Goal: Task Accomplishment & Management: Use online tool/utility

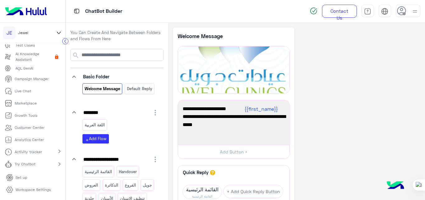
scroll to position [90, 0]
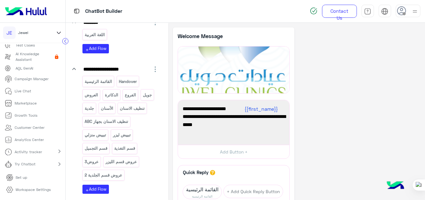
click at [323, 40] on div "**********" at bounding box center [297, 154] width 248 height 255
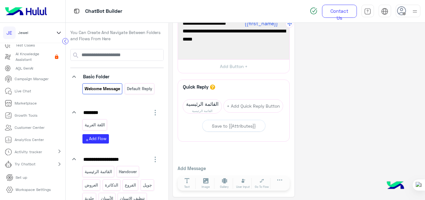
scroll to position [88, 0]
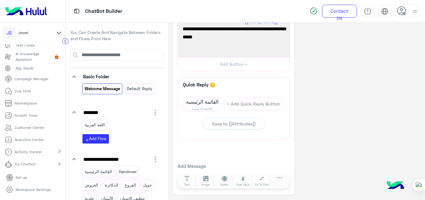
click at [318, 81] on div "**********" at bounding box center [297, 67] width 248 height 255
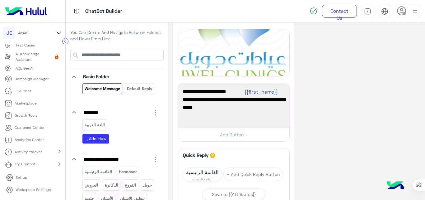
scroll to position [0, 0]
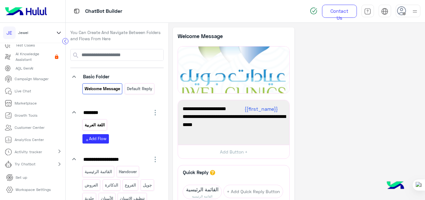
click at [97, 124] on p "اللغة العربية" at bounding box center [94, 124] width 21 height 7
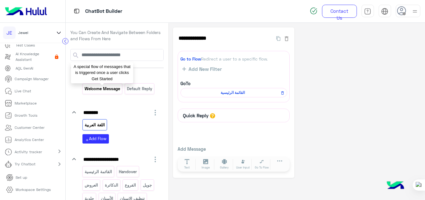
click at [99, 91] on p "Welcome Message" at bounding box center [102, 88] width 36 height 7
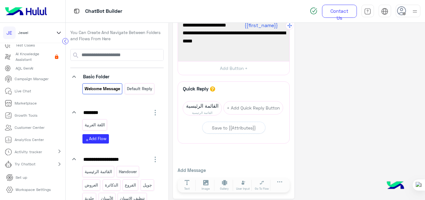
scroll to position [88, 0]
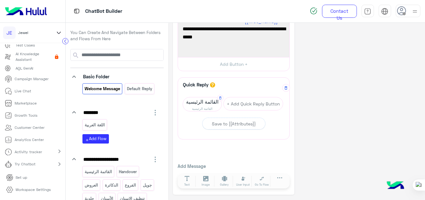
click at [200, 107] on span "القائمة الرئيسية" at bounding box center [202, 108] width 39 height 5
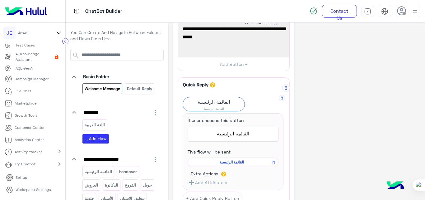
click at [233, 162] on span "القائمة الرئيسية" at bounding box center [232, 162] width 82 height 6
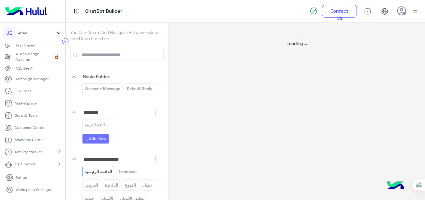
scroll to position [0, 0]
select select "*"
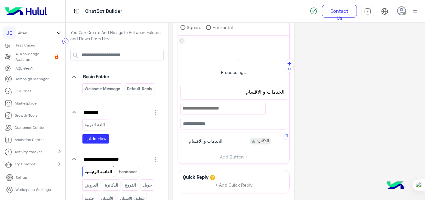
scroll to position [166, 0]
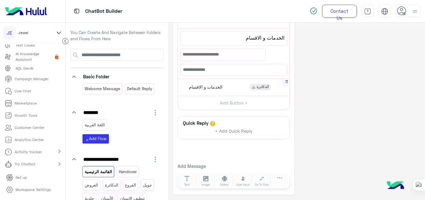
click at [225, 89] on div "الخدمات و الاقسام" at bounding box center [205, 86] width 40 height 7
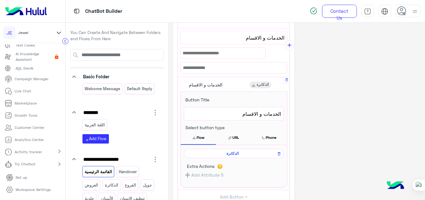
click at [233, 155] on span "الدكاترة" at bounding box center [232, 153] width 91 height 6
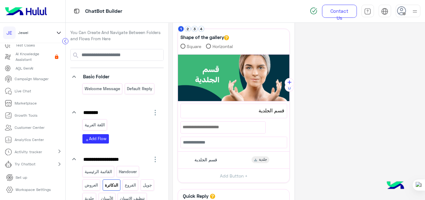
scroll to position [24, 0]
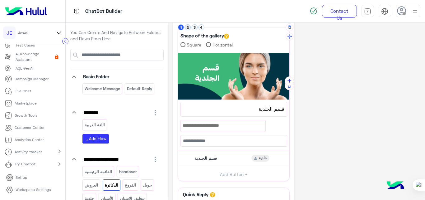
click at [187, 27] on button "2" at bounding box center [188, 27] width 6 height 6
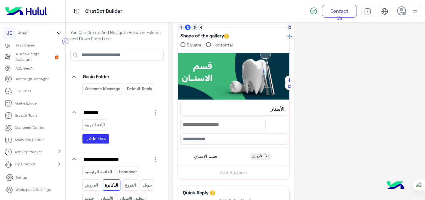
click at [194, 29] on button "3" at bounding box center [195, 27] width 6 height 6
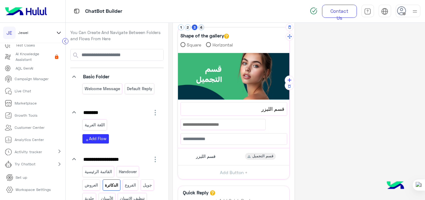
click at [202, 29] on button "4" at bounding box center [202, 27] width 6 height 6
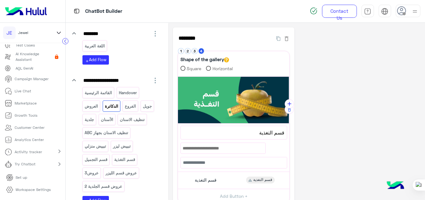
scroll to position [80, 0]
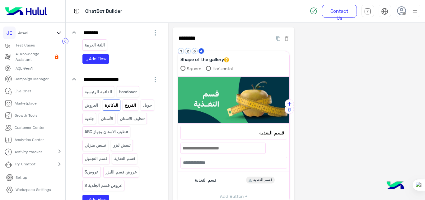
click at [130, 103] on p "الفروع" at bounding box center [131, 105] width 12 height 7
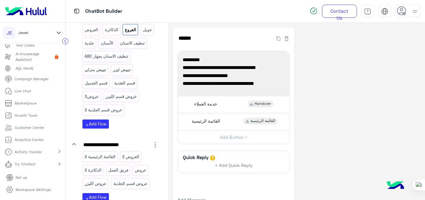
scroll to position [206, 0]
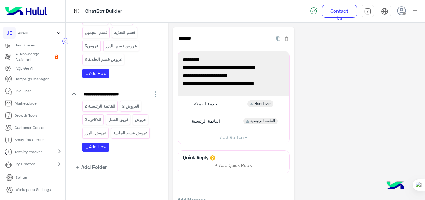
click at [303, 88] on div "**********" at bounding box center [297, 127] width 248 height 201
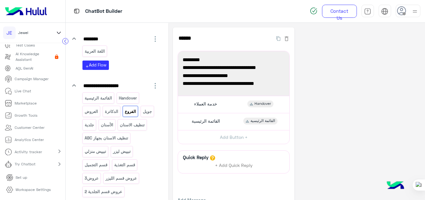
scroll to position [73, 0]
click at [326, 104] on div "**********" at bounding box center [297, 127] width 248 height 201
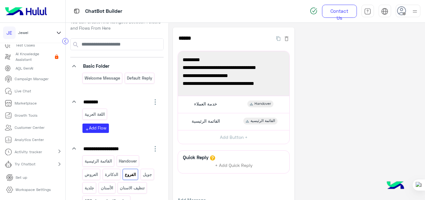
scroll to position [0, 0]
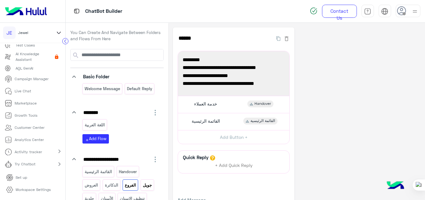
click at [150, 184] on p "جويل" at bounding box center [147, 184] width 10 height 7
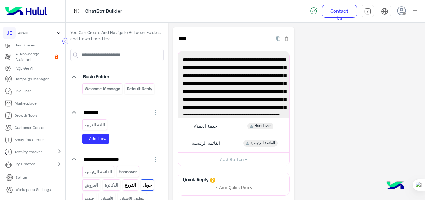
click at [134, 184] on p "الفروع" at bounding box center [131, 184] width 12 height 7
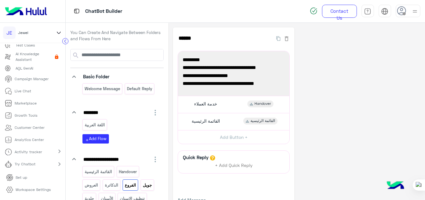
click at [146, 183] on p "جويل" at bounding box center [147, 184] width 10 height 7
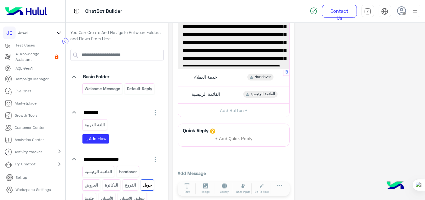
scroll to position [56, 0]
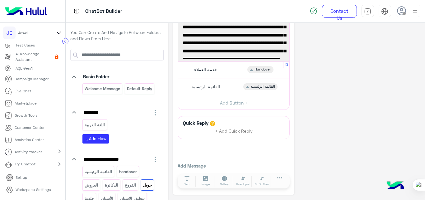
click at [239, 135] on button "+ Add Quick Reply" at bounding box center [234, 130] width 47 height 9
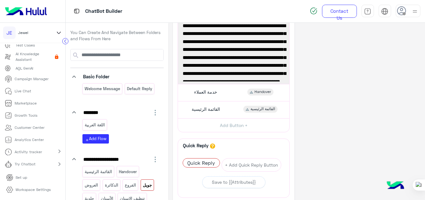
scroll to position [33, 0]
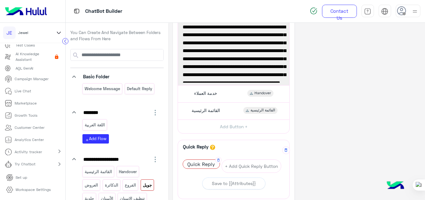
drag, startPoint x: 307, startPoint y: 131, endPoint x: 207, endPoint y: 164, distance: 105.1
click at [207, 164] on span "Quick Reply" at bounding box center [201, 163] width 37 height 9
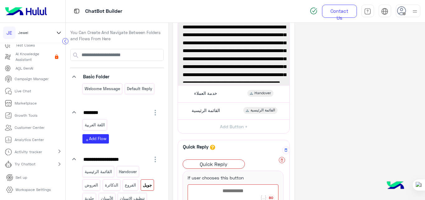
click at [285, 159] on button at bounding box center [282, 160] width 6 height 6
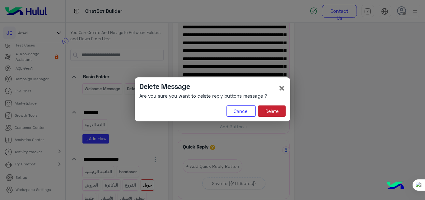
click at [281, 115] on button "Delete" at bounding box center [272, 110] width 28 height 11
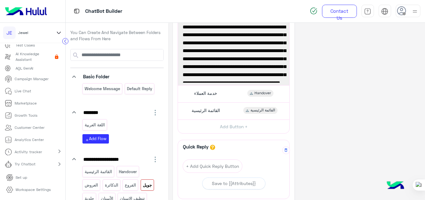
click at [326, 85] on div "**********" at bounding box center [297, 124] width 248 height 259
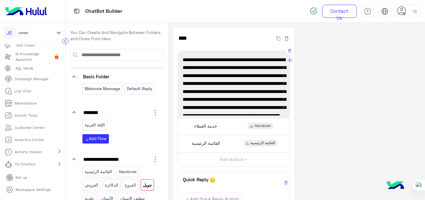
scroll to position [49, 0]
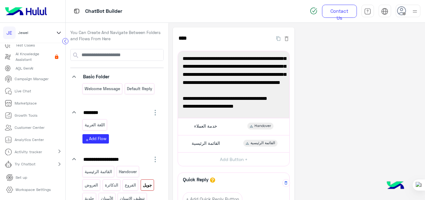
click at [149, 188] on p "جويل" at bounding box center [147, 184] width 10 height 7
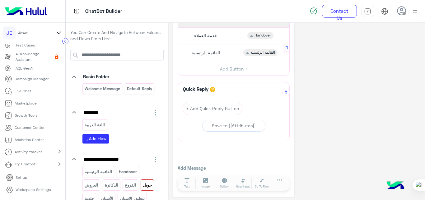
scroll to position [93, 0]
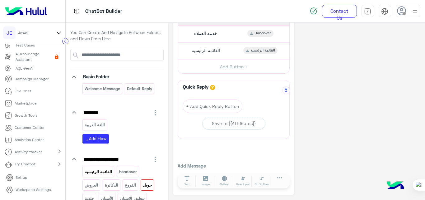
click at [89, 170] on p "القائمة الرئيسية" at bounding box center [98, 171] width 28 height 7
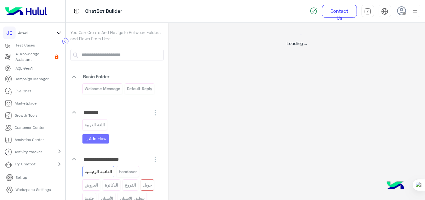
scroll to position [0, 0]
select select "*"
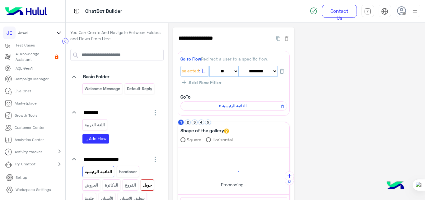
click at [150, 182] on p "جويل" at bounding box center [147, 184] width 10 height 7
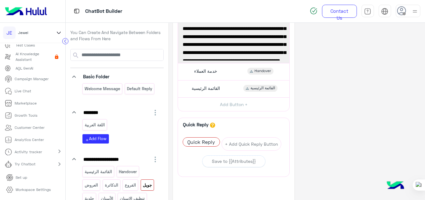
scroll to position [93, 0]
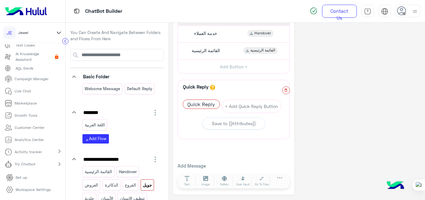
click at [286, 89] on icon "button" at bounding box center [286, 90] width 4 height 4
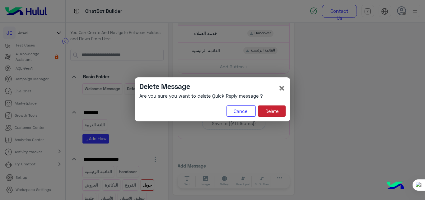
click at [280, 109] on button "Delete" at bounding box center [272, 110] width 28 height 11
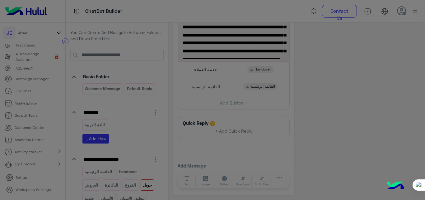
scroll to position [56, 0]
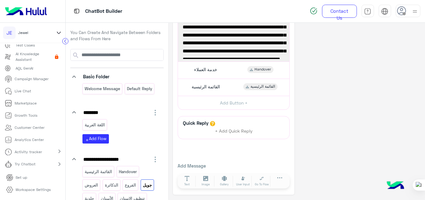
click at [370, 103] on div "**********" at bounding box center [297, 82] width 248 height 223
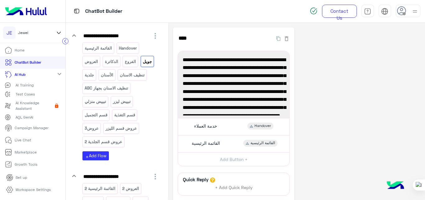
scroll to position [124, 0]
click at [122, 125] on p "عروض قسم الليزر" at bounding box center [121, 127] width 32 height 7
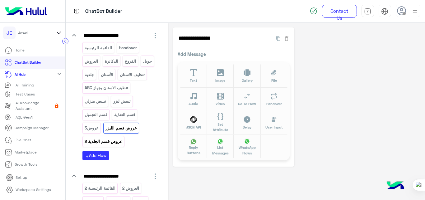
click at [105, 141] on p "عروض قسم الجلدية 2" at bounding box center [103, 141] width 39 height 7
click at [114, 129] on p "عروض قسم الليزر" at bounding box center [121, 127] width 32 height 7
click at [97, 126] on p "عروض3" at bounding box center [91, 127] width 15 height 7
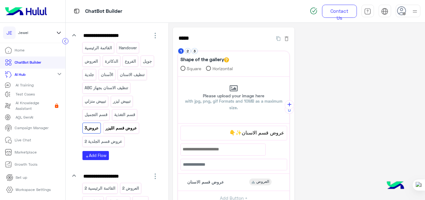
click at [125, 128] on p "عروض قسم الليزر" at bounding box center [121, 127] width 32 height 7
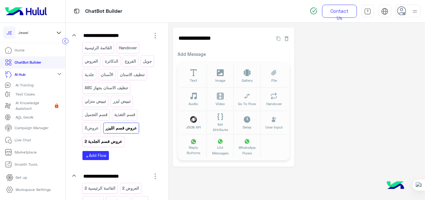
click at [100, 141] on p "عروض قسم الجلدية 2" at bounding box center [103, 141] width 39 height 7
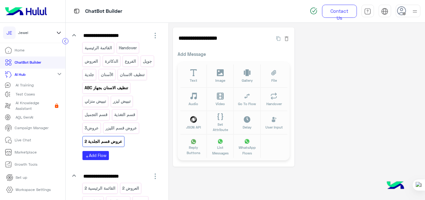
click at [115, 86] on p "تنظيف الاسنان بجهاز ABC" at bounding box center [106, 87] width 45 height 7
